Goal: Find contact information: Find contact information

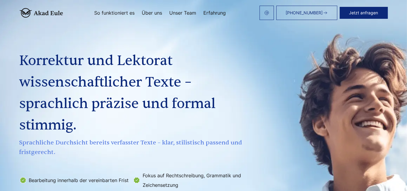
click at [179, 11] on link "Unser Team" at bounding box center [182, 12] width 27 height 5
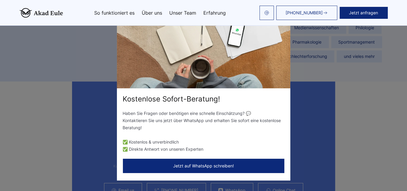
scroll to position [1541, 0]
click at [270, 165] on button "Jetzt auf WhatsApp schreiben!" at bounding box center [204, 166] width 162 height 14
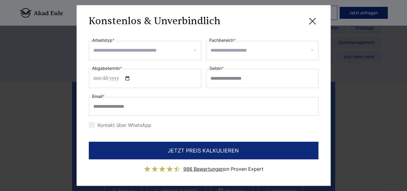
click at [313, 25] on icon at bounding box center [313, 21] width 12 height 12
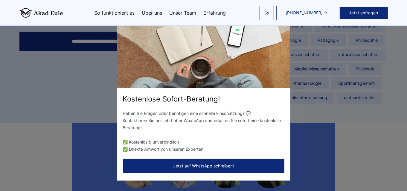
scroll to position [1499, 0]
click at [295, 86] on div "Kostenlose Sofort-Beratung! Haben Sie Fragen oder benötigen eine schnelle Einsc…" at bounding box center [203, 95] width 407 height 191
click at [304, 111] on div "Kostenlose Sofort-Beratung! Haben Sie Fragen oder benötigen eine schnelle Einsc…" at bounding box center [203, 95] width 407 height 191
click at [306, 44] on div "Kostenlose Sofort-Beratung! Haben Sie Fragen oder benötigen eine schnelle Einsc…" at bounding box center [203, 95] width 407 height 191
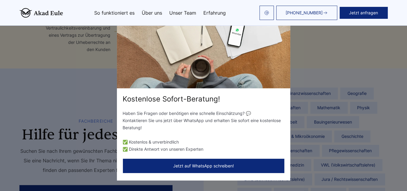
scroll to position [1341, 0]
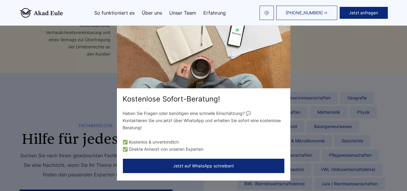
click at [113, 128] on div "Kostenlose Sofort-Beratung! Haben Sie Fragen oder benötigen eine schnelle Einsc…" at bounding box center [203, 95] width 407 height 191
click at [108, 142] on div "Kostenlose Sofort-Beratung! Haben Sie Fragen oder benötigen eine schnelle Einsc…" at bounding box center [203, 95] width 407 height 191
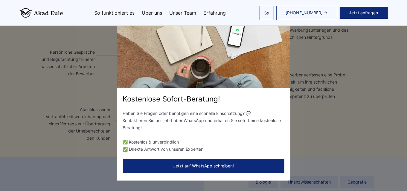
scroll to position [1223, 0]
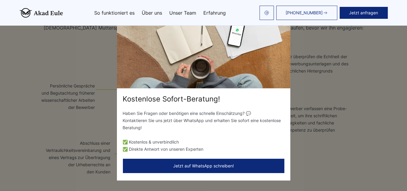
click at [204, 144] on li "✅ Kostenlos & unverbindlich" at bounding box center [204, 142] width 162 height 7
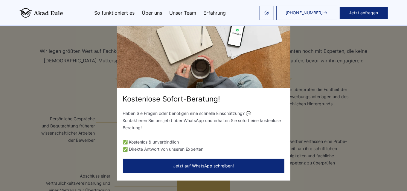
scroll to position [1182, 0]
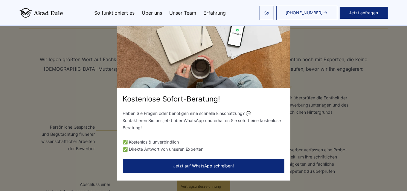
click at [249, 112] on p "Haben Sie Fragen oder benötigen eine schnelle Einschätzung? 💬 Kontaktieren Sie …" at bounding box center [204, 121] width 162 height 22
click at [281, 99] on div "Kostenlose Sofort-Beratung!" at bounding box center [204, 100] width 174 height 10
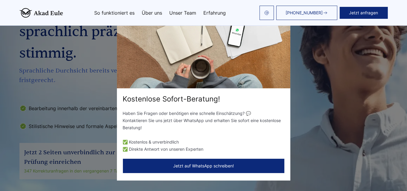
scroll to position [0, 0]
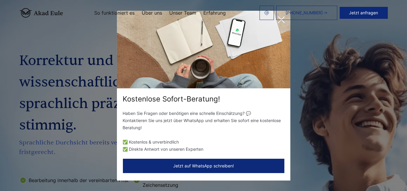
click at [282, 23] on header "[PHONE_NUMBER] Jetzt anfragen So funktioniert es Über uns" at bounding box center [203, 13] width 407 height 26
click at [282, 20] on header "[PHONE_NUMBER] Jetzt anfragen So funktioniert es Über uns" at bounding box center [203, 13] width 407 height 26
click at [289, 23] on header "[PHONE_NUMBER] Jetzt anfragen So funktioniert es Über uns" at bounding box center [203, 13] width 407 height 26
click at [279, 22] on header "[PHONE_NUMBER] Jetzt anfragen So funktioniert es Über uns" at bounding box center [203, 13] width 407 height 26
click at [228, 68] on img at bounding box center [204, 50] width 174 height 78
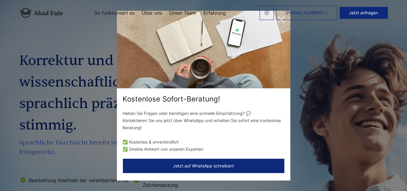
click at [134, 74] on img at bounding box center [204, 50] width 174 height 78
click at [11, 19] on header "[PHONE_NUMBER] Jetzt anfragen So funktioniert es Über uns" at bounding box center [203, 13] width 407 height 26
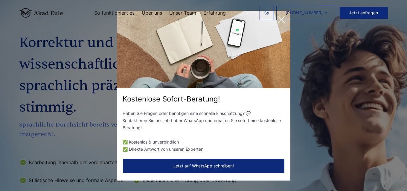
click at [82, 46] on div "Kostenlose Sofort-Beratung! Haben Sie Fragen oder benötigen eine schnelle Einsc…" at bounding box center [203, 95] width 407 height 191
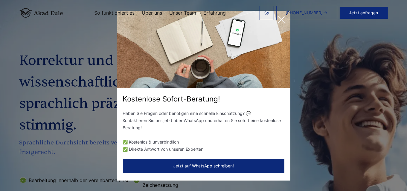
click at [282, 18] on link "[PHONE_NUMBER]" at bounding box center [306, 13] width 61 height 14
click at [281, 20] on header "[PHONE_NUMBER] Jetzt anfragen So funktioniert es Über uns" at bounding box center [203, 13] width 407 height 26
click at [282, 17] on link "[PHONE_NUMBER]" at bounding box center [306, 13] width 61 height 14
click at [281, 19] on link "[PHONE_NUMBER]" at bounding box center [306, 13] width 61 height 14
